Goal: Task Accomplishment & Management: Use online tool/utility

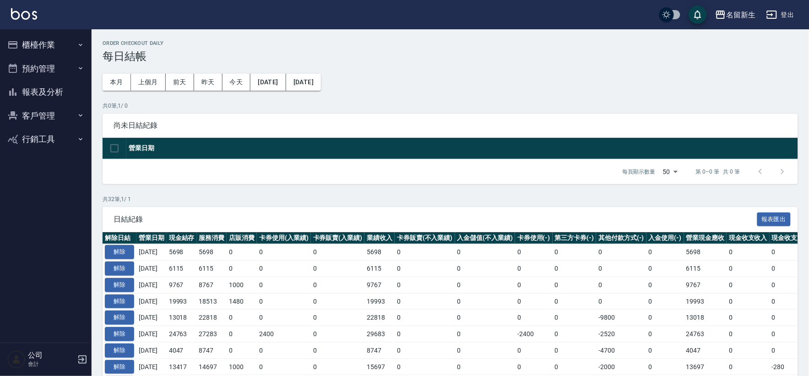
click at [15, 59] on button "預約管理" at bounding box center [46, 69] width 84 height 24
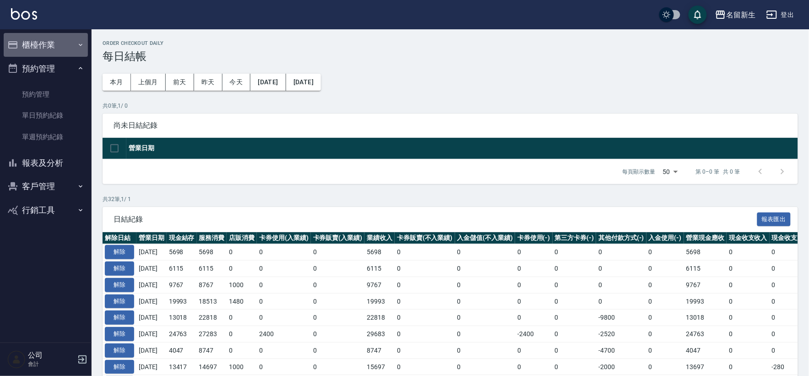
click at [20, 55] on button "櫃檯作業" at bounding box center [46, 45] width 84 height 24
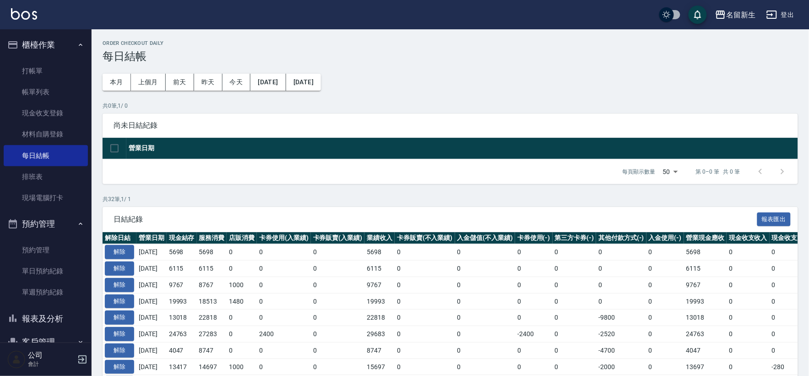
click at [11, 208] on ul "打帳單 帳單列表 現金收支登錄 材料自購登錄 每日結帳 排班表 現場電腦打卡" at bounding box center [46, 135] width 84 height 156
click at [15, 203] on link "現場電腦打卡" at bounding box center [46, 197] width 84 height 21
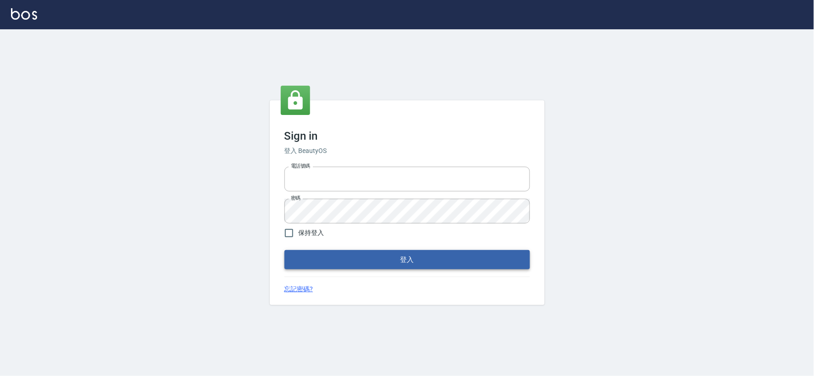
type input "034258365"
click at [360, 254] on button "登入" at bounding box center [407, 259] width 246 height 19
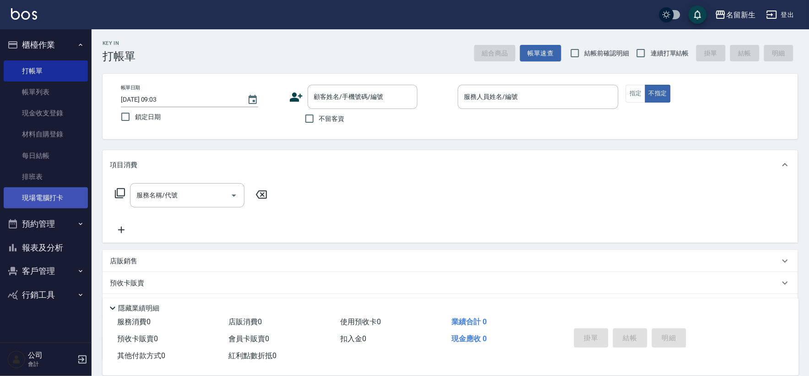
click at [25, 204] on link "現場電腦打卡" at bounding box center [46, 197] width 84 height 21
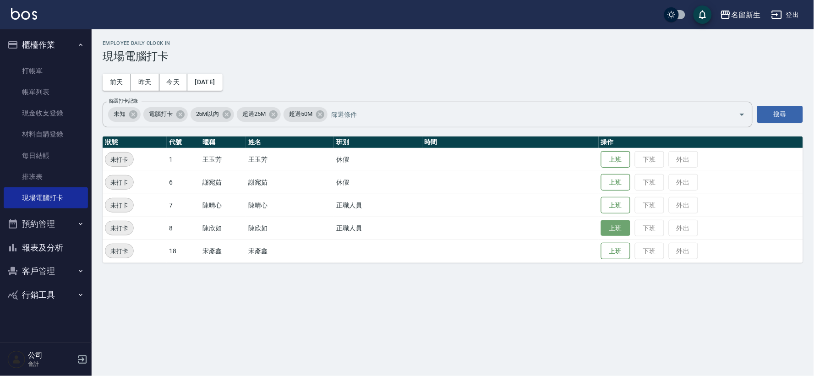
click at [612, 225] on button "上班" at bounding box center [615, 228] width 29 height 16
click at [611, 207] on button "上班" at bounding box center [615, 205] width 29 height 16
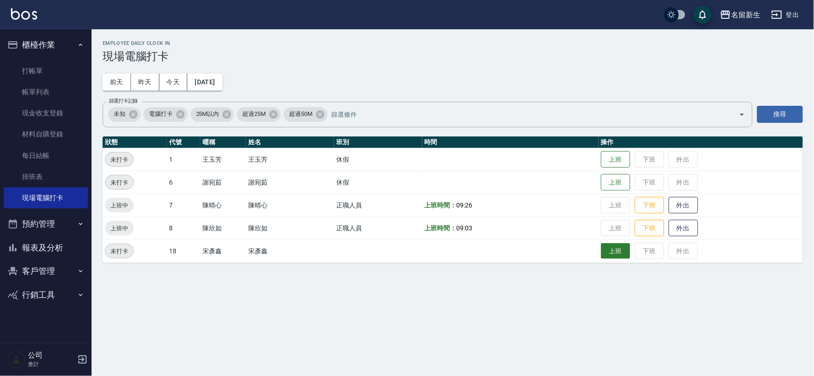
click at [608, 251] on button "上班" at bounding box center [615, 251] width 29 height 16
click at [153, 84] on button "昨天" at bounding box center [145, 82] width 28 height 17
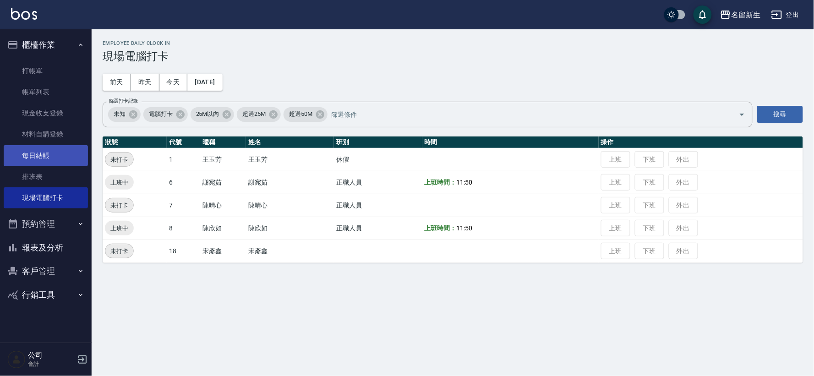
click at [40, 154] on link "每日結帳" at bounding box center [46, 155] width 84 height 21
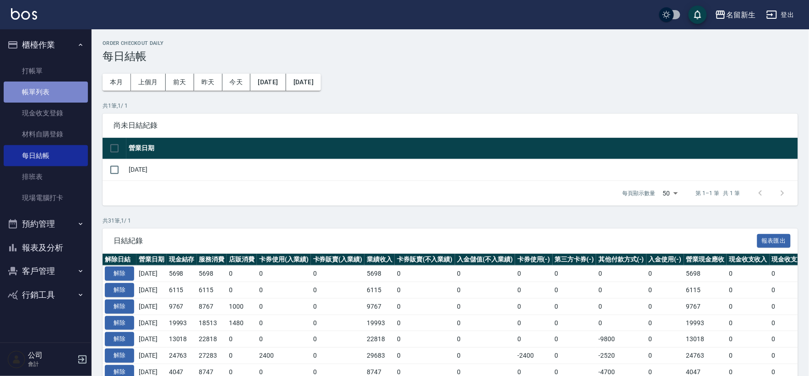
click at [76, 89] on link "帳單列表" at bounding box center [46, 92] width 84 height 21
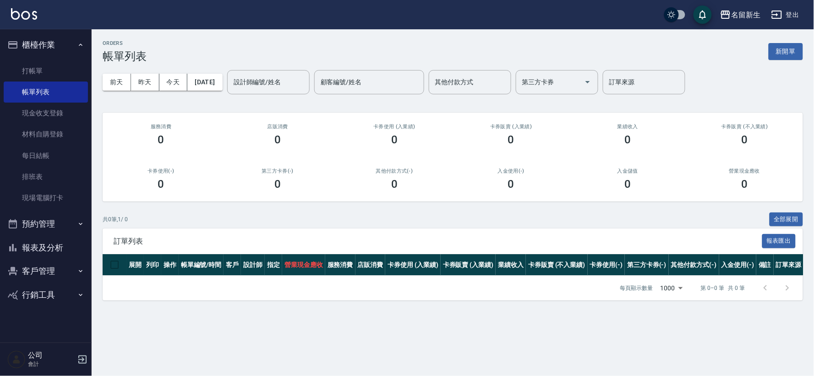
click at [49, 221] on button "預約管理" at bounding box center [46, 224] width 84 height 24
click at [77, 221] on icon "button" at bounding box center [80, 223] width 7 height 7
click at [66, 245] on button "報表及分析" at bounding box center [46, 248] width 84 height 24
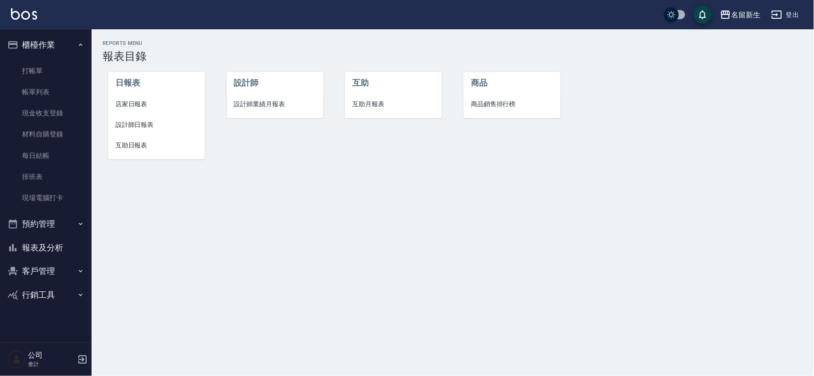
click at [376, 86] on li "互助" at bounding box center [393, 83] width 97 height 22
click at [377, 98] on li "互助月報表" at bounding box center [393, 104] width 97 height 21
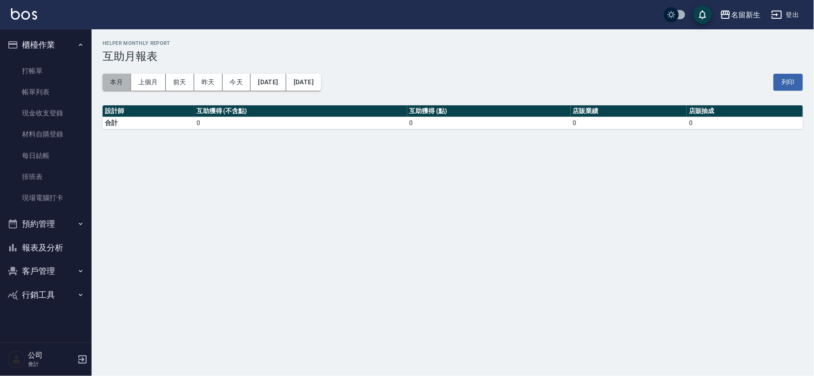
click at [116, 83] on button "本月" at bounding box center [117, 82] width 28 height 17
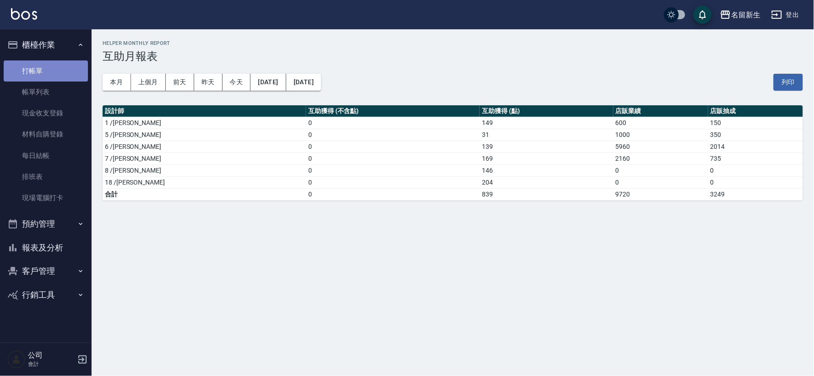
click at [67, 70] on link "打帳單" at bounding box center [46, 70] width 84 height 21
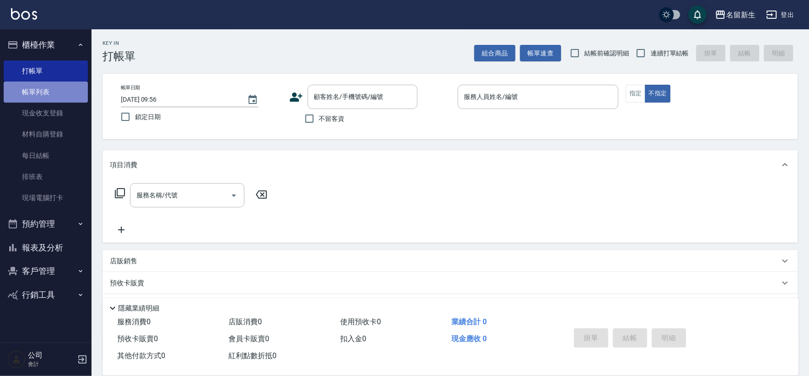
click at [56, 95] on link "帳單列表" at bounding box center [46, 92] width 84 height 21
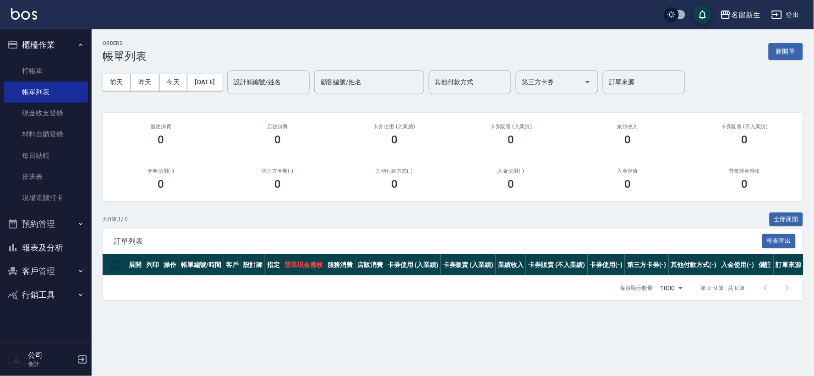
drag, startPoint x: 224, startPoint y: 309, endPoint x: 188, endPoint y: 256, distance: 64.9
click at [224, 309] on div "ORDERS 帳單列表 新開單 前天 昨天 今天 2025/08/21 設計師編號/姓名 設計師編號/姓名 顧客編號/姓名 顧客編號/姓名 其他付款方式 其他…" at bounding box center [453, 170] width 722 height 282
